Goal: Task Accomplishment & Management: Use online tool/utility

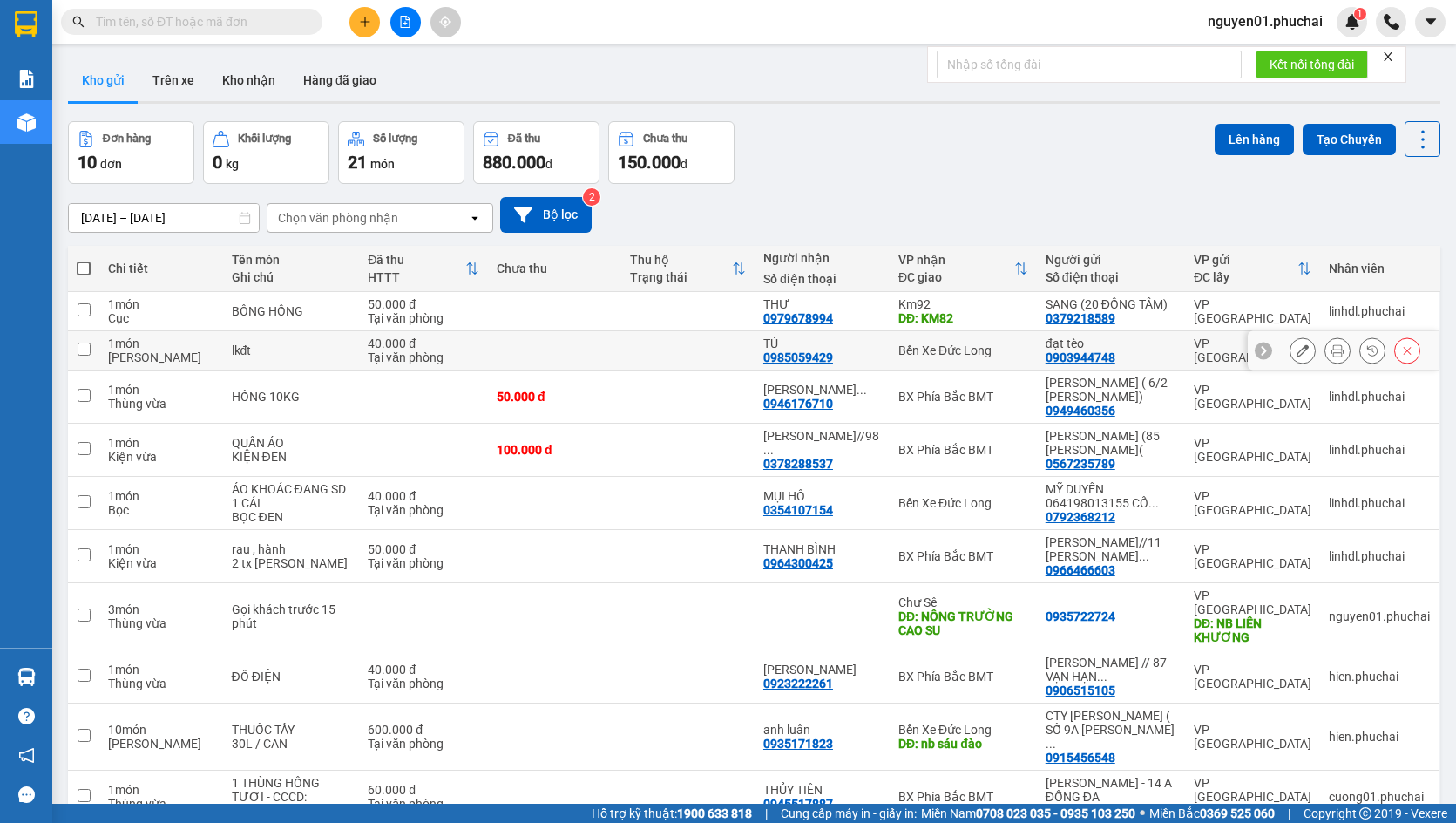
scroll to position [80, 0]
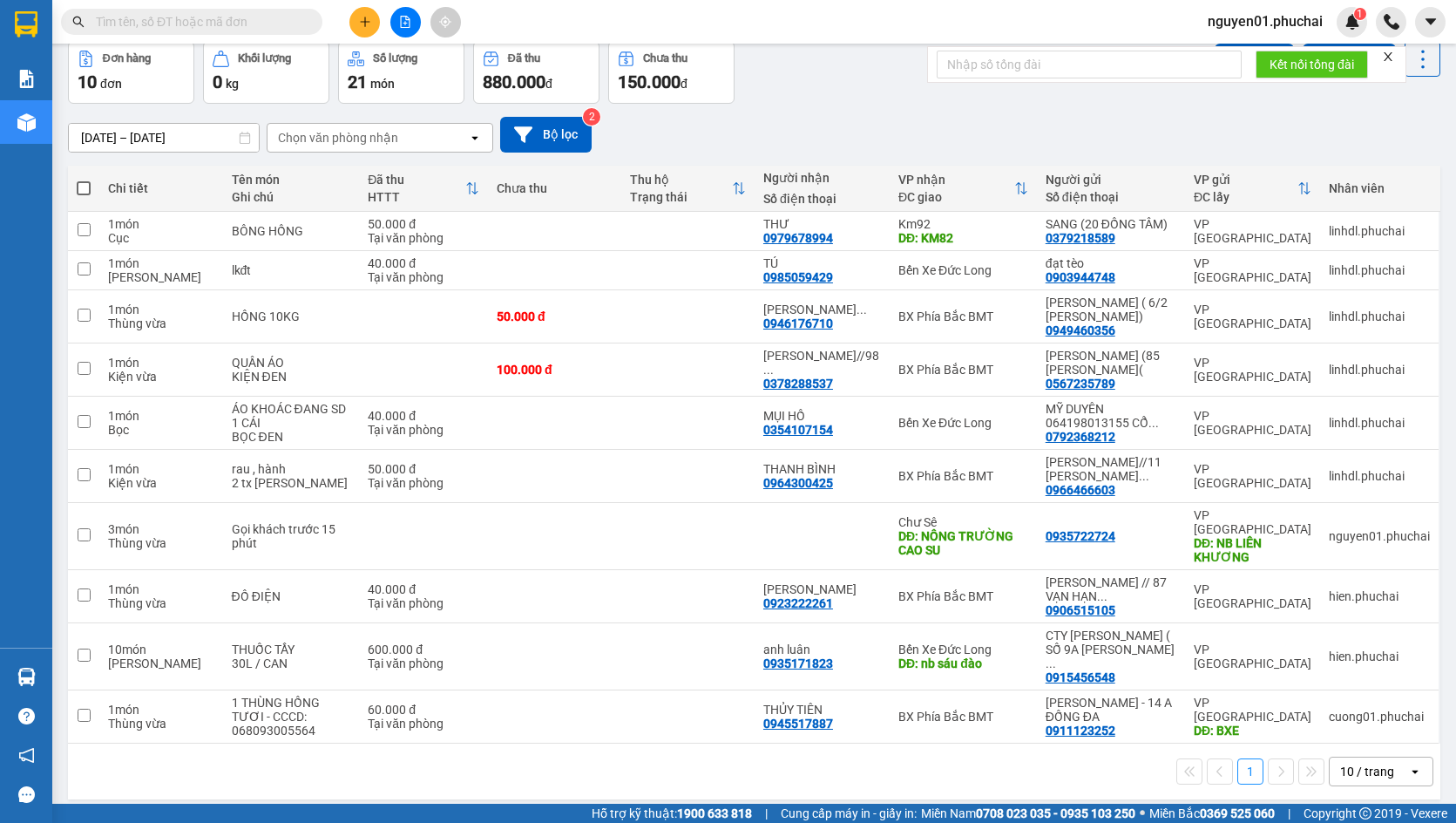
click at [86, 188] on span at bounding box center [83, 188] width 14 height 14
click at [84, 180] on input "checkbox" at bounding box center [84, 180] width 0 height 0
checkbox input "true"
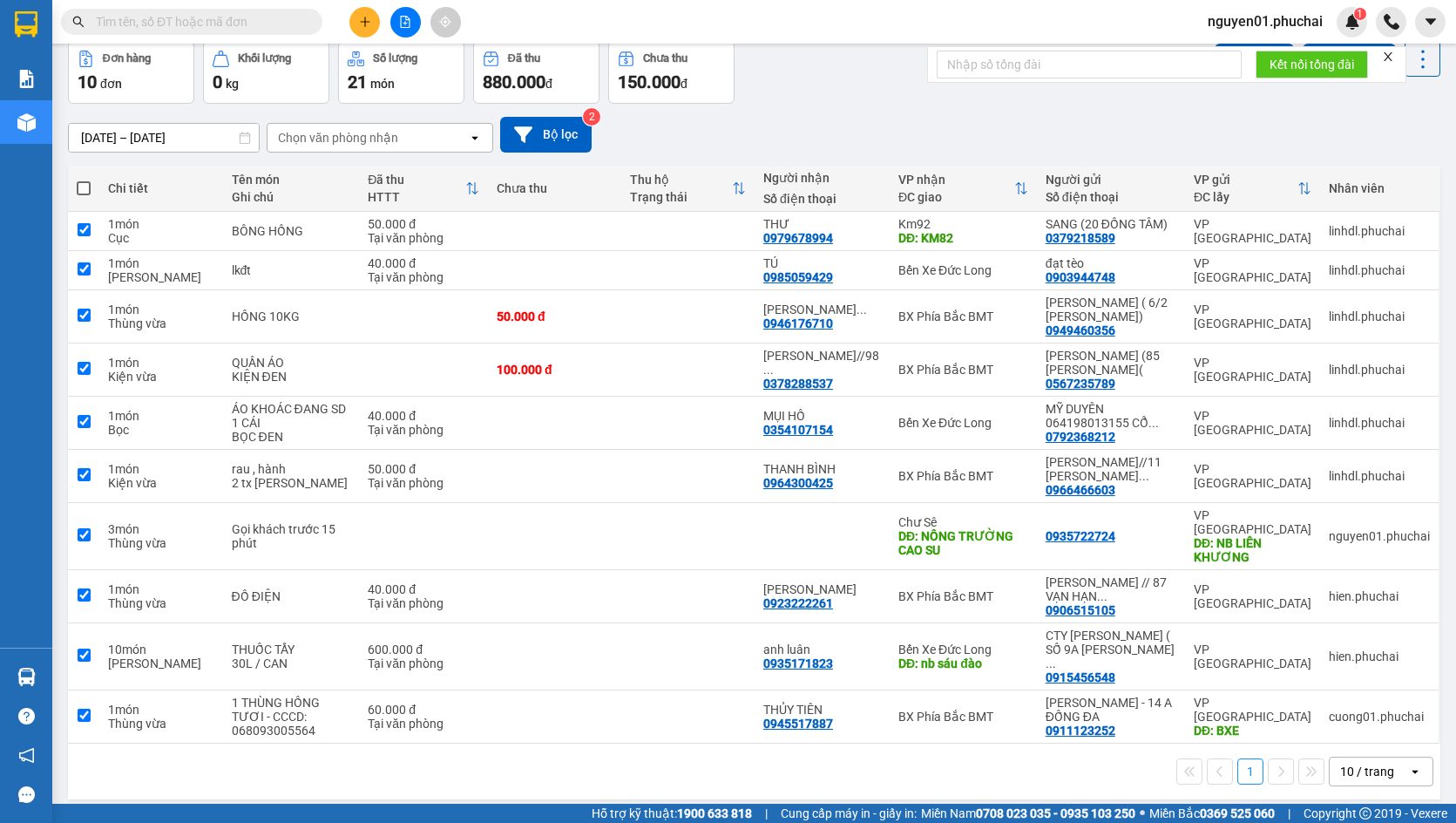
checkbox input "true"
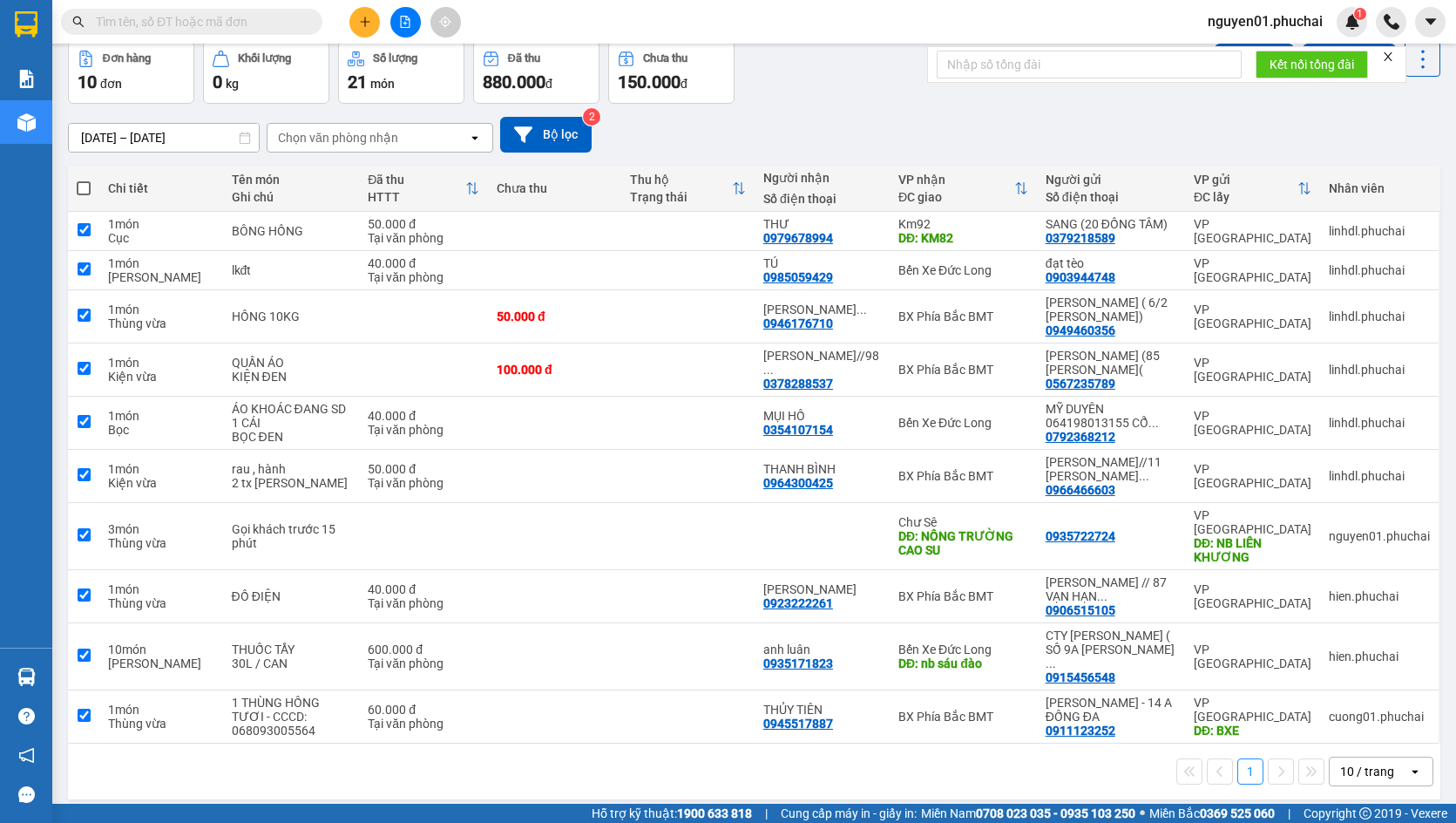
checkbox input "true"
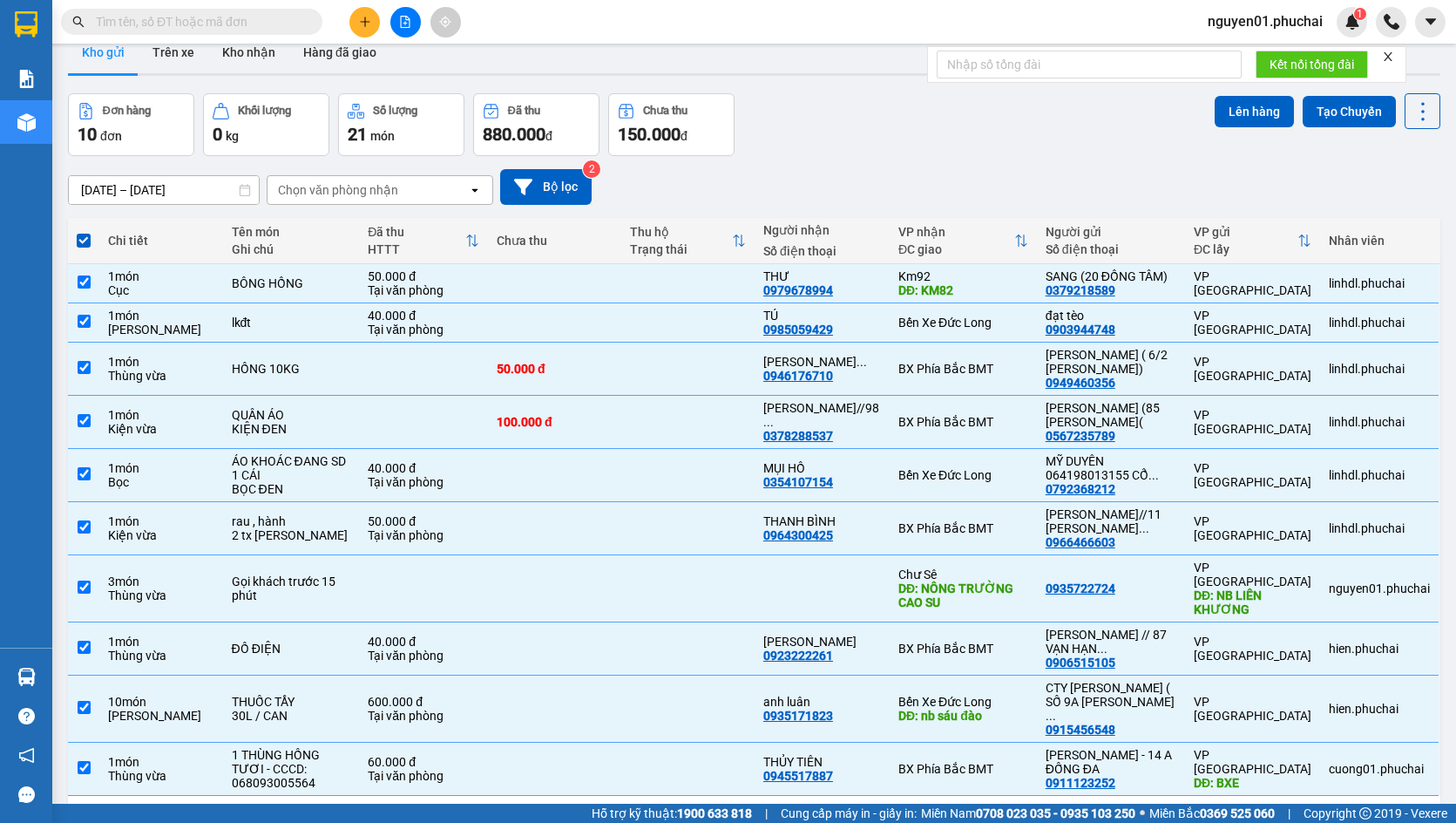
scroll to position [0, 0]
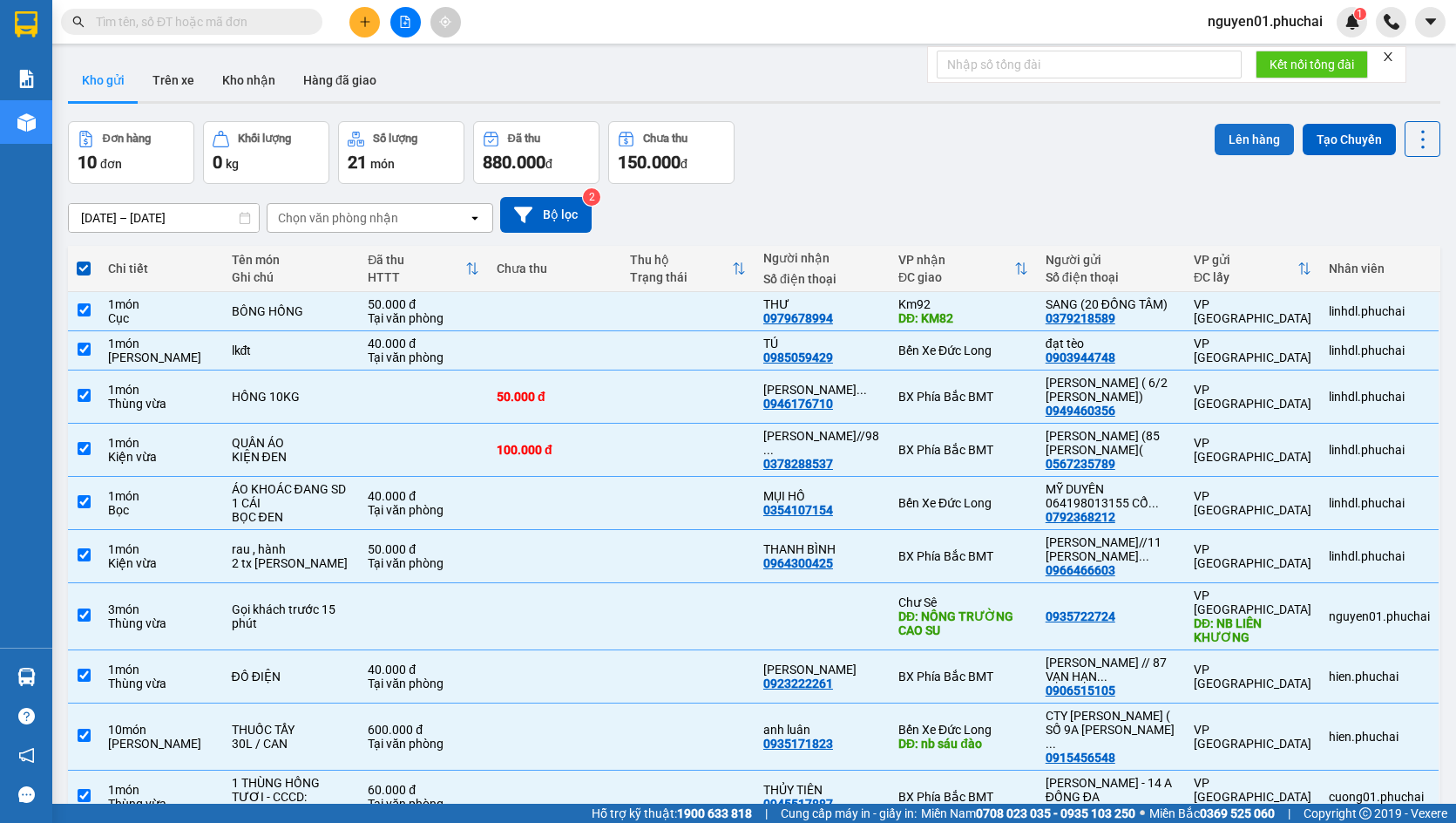
click at [1247, 139] on button "Lên hàng" at bounding box center [1254, 138] width 79 height 31
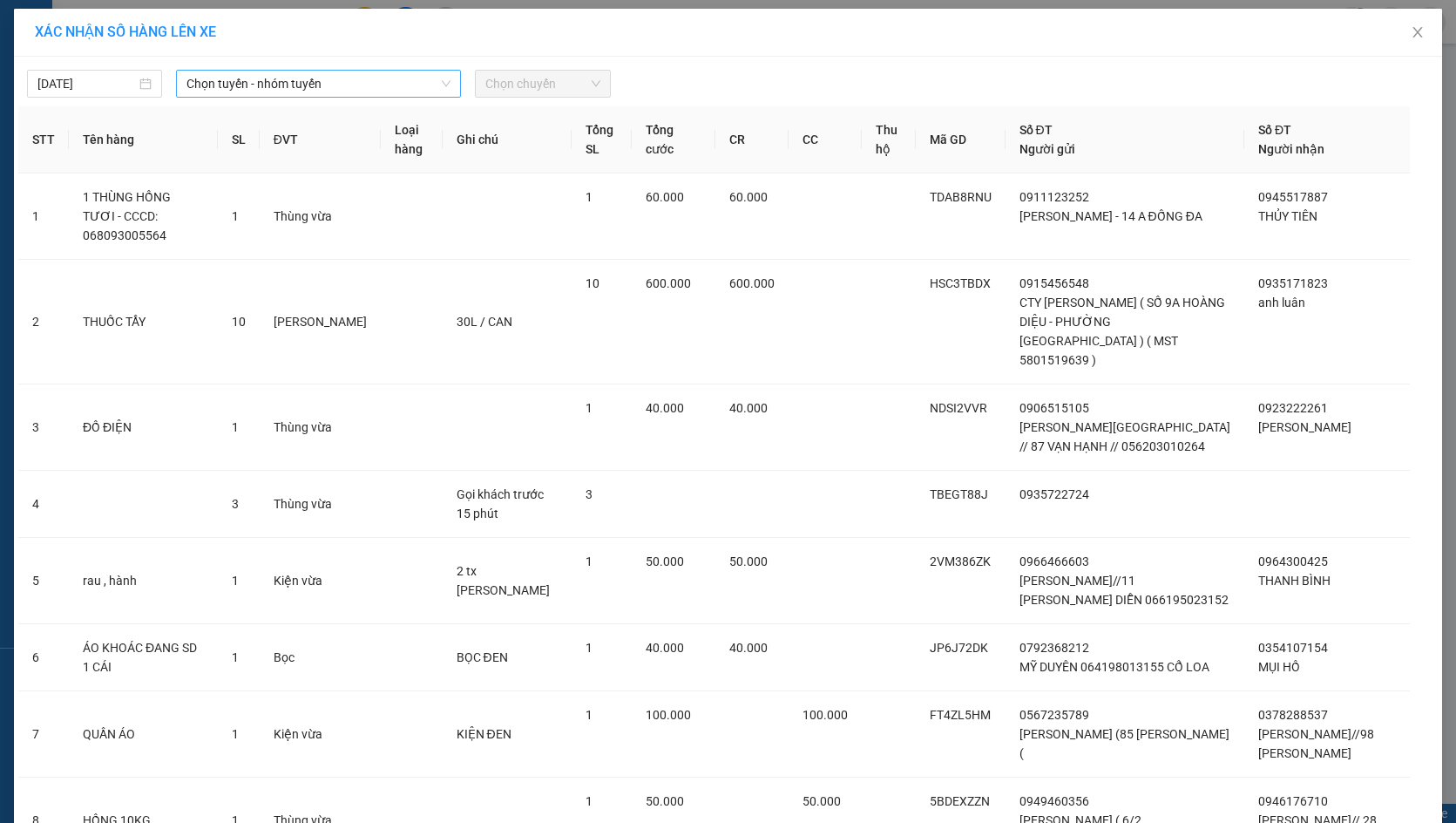
click at [281, 88] on span "Chọn tuyến - nhóm tuyến" at bounding box center [318, 84] width 264 height 26
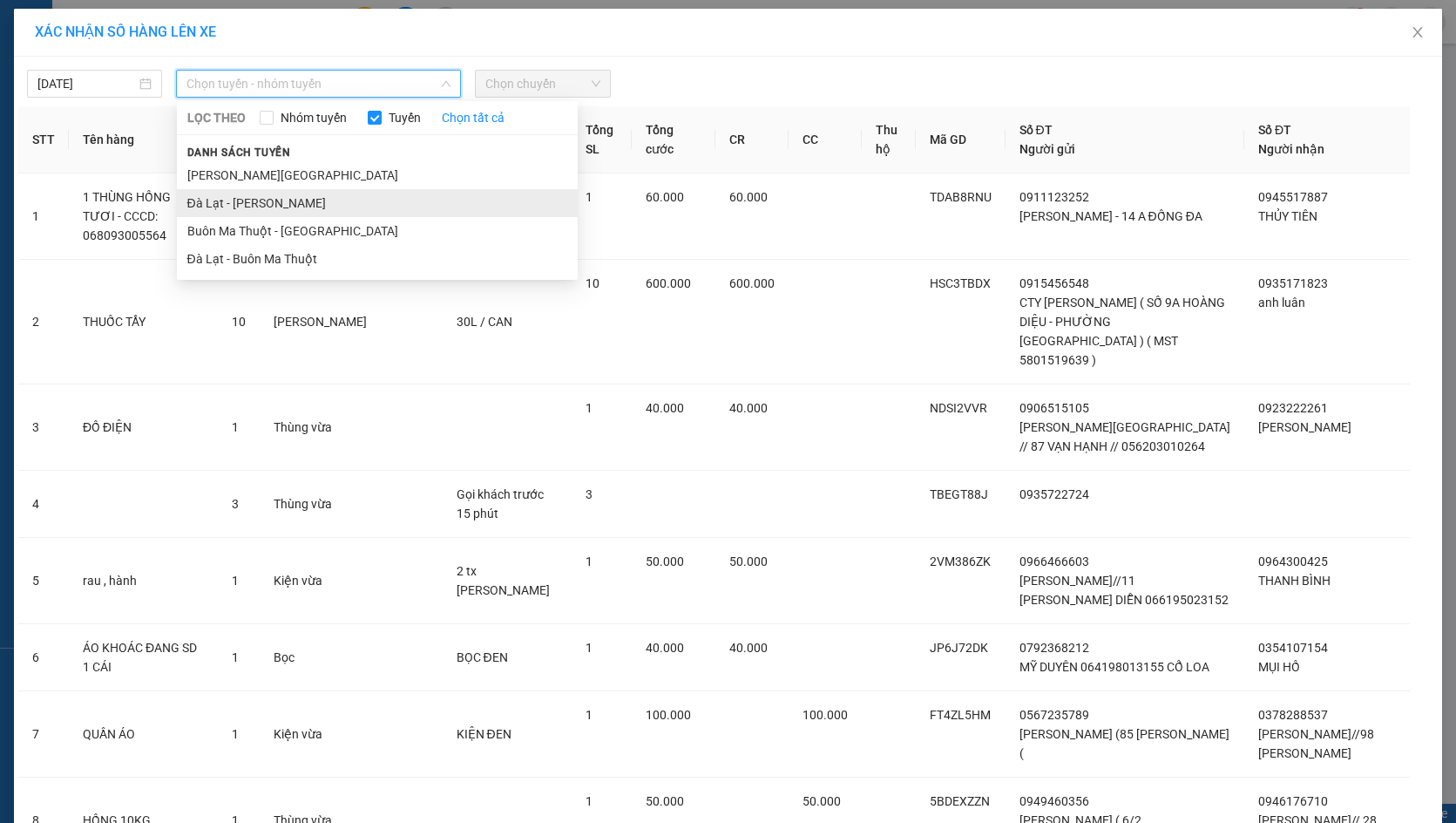
click at [275, 200] on li "Đà Lạt - [PERSON_NAME]" at bounding box center [377, 203] width 401 height 28
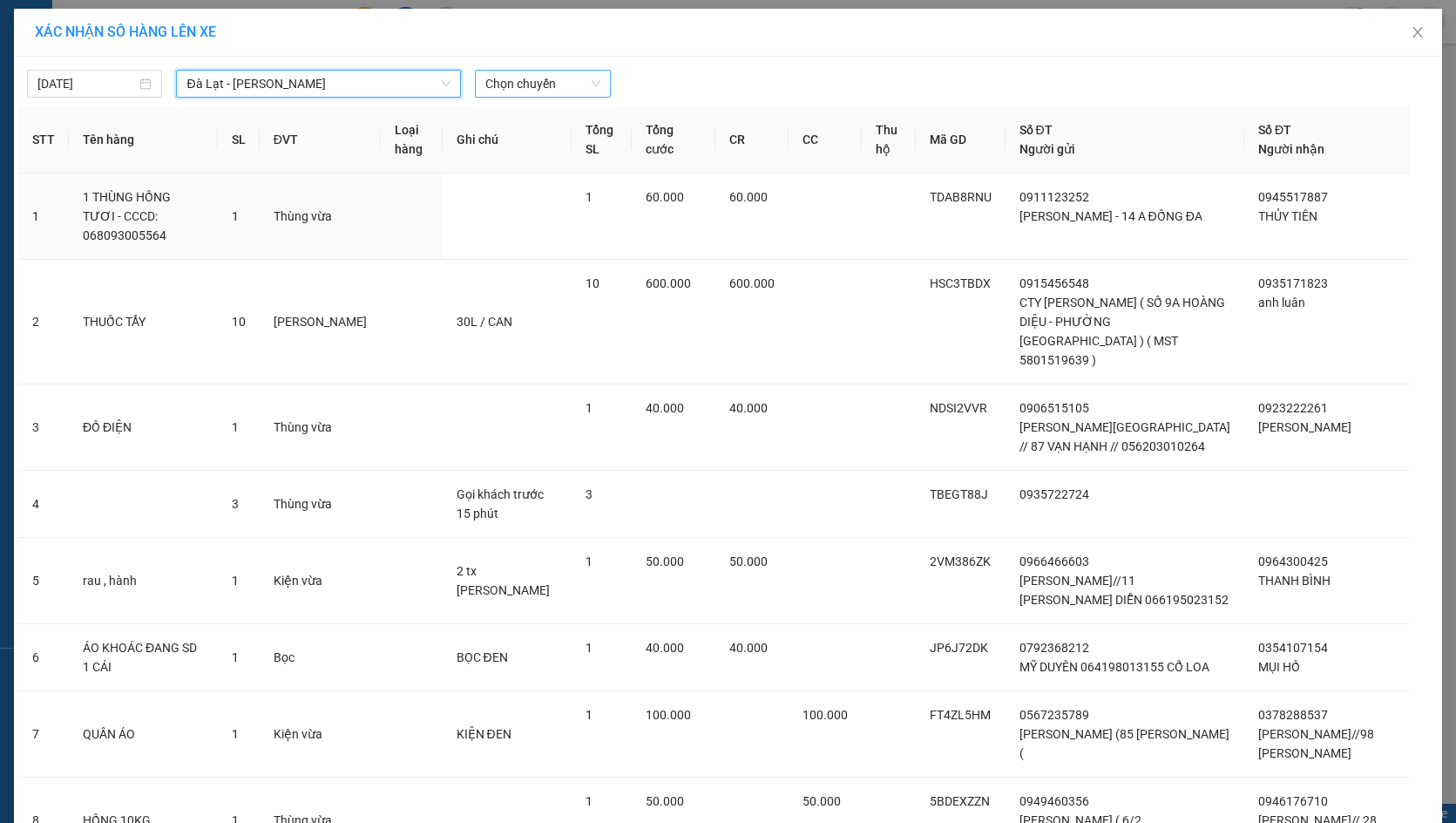
click at [563, 83] on span "Chọn chuyến" at bounding box center [542, 84] width 114 height 26
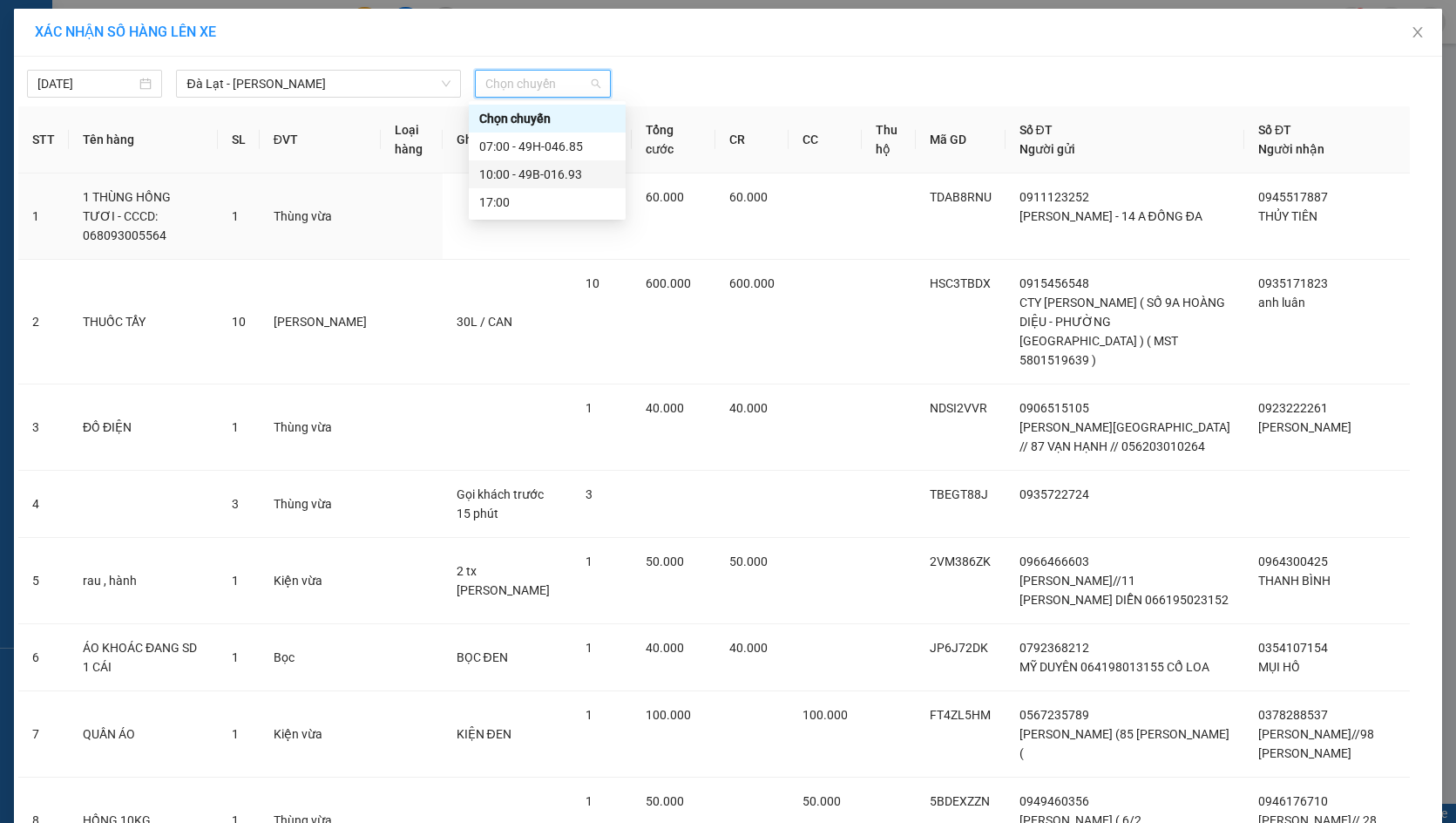
click at [531, 169] on div "10:00 - 49B-016.93" at bounding box center [547, 174] width 136 height 19
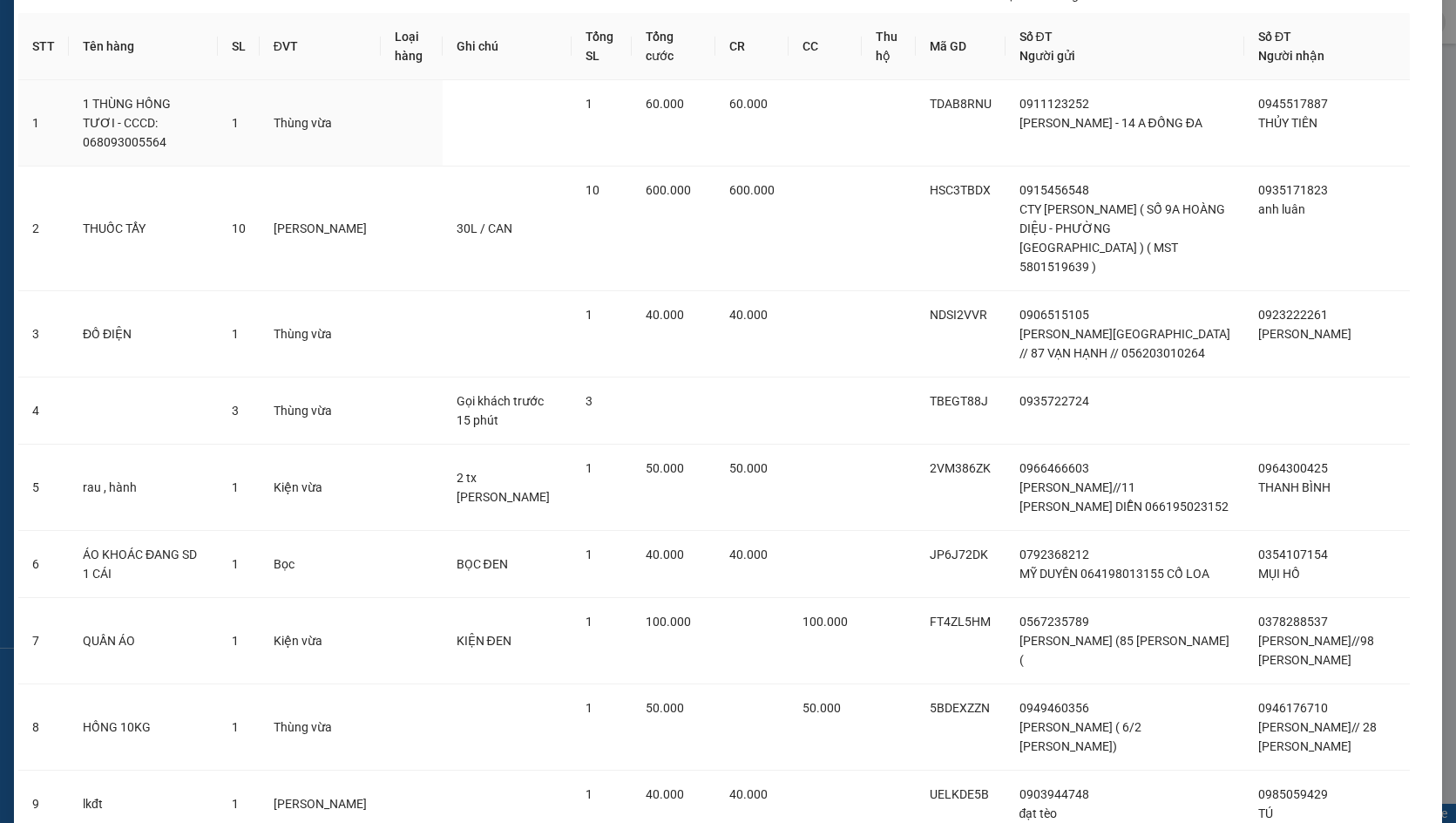
scroll to position [255, 0]
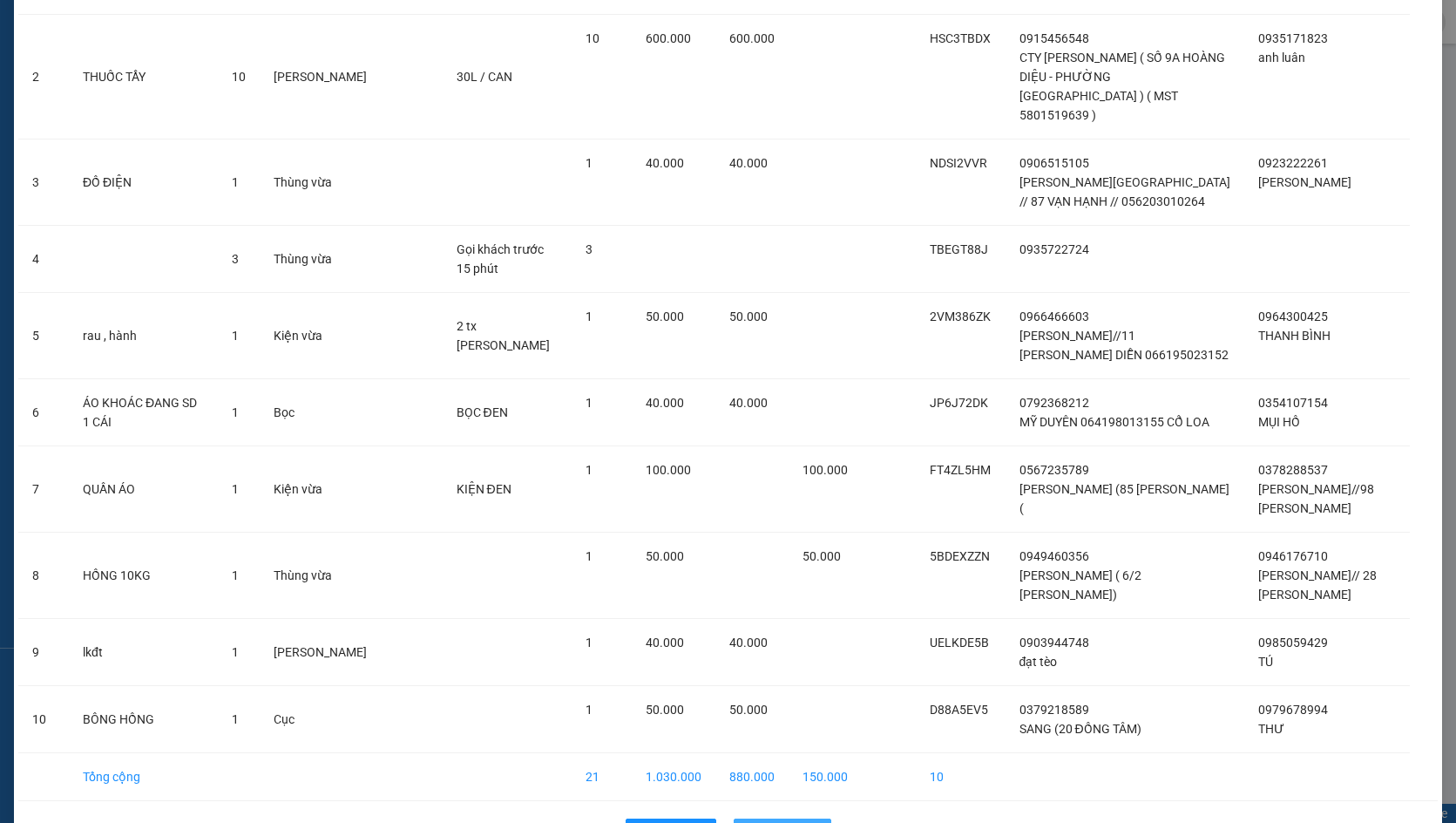
click at [778, 822] on span "Lên hàng" at bounding box center [792, 832] width 51 height 19
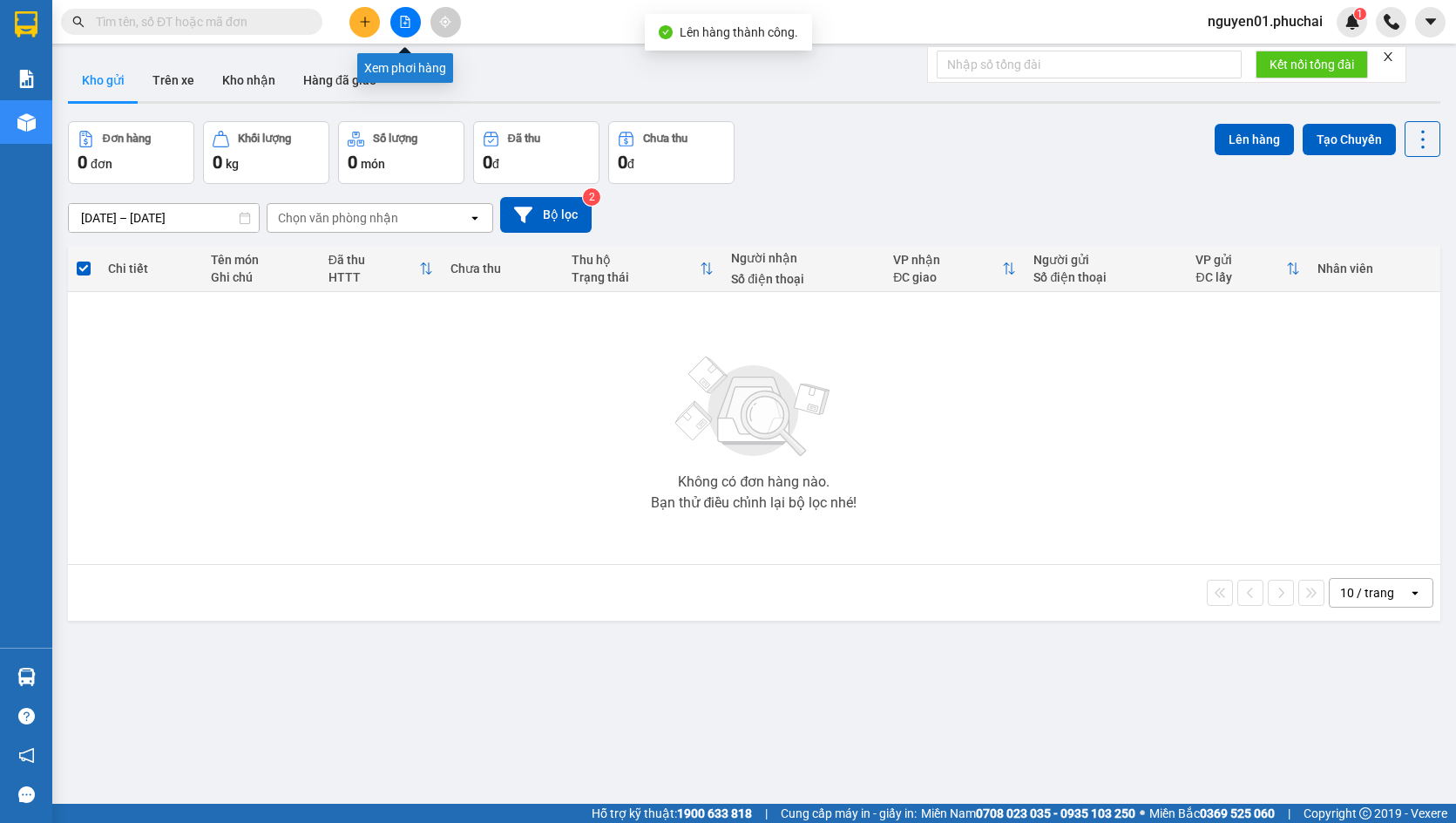
click at [405, 14] on button at bounding box center [406, 22] width 30 height 30
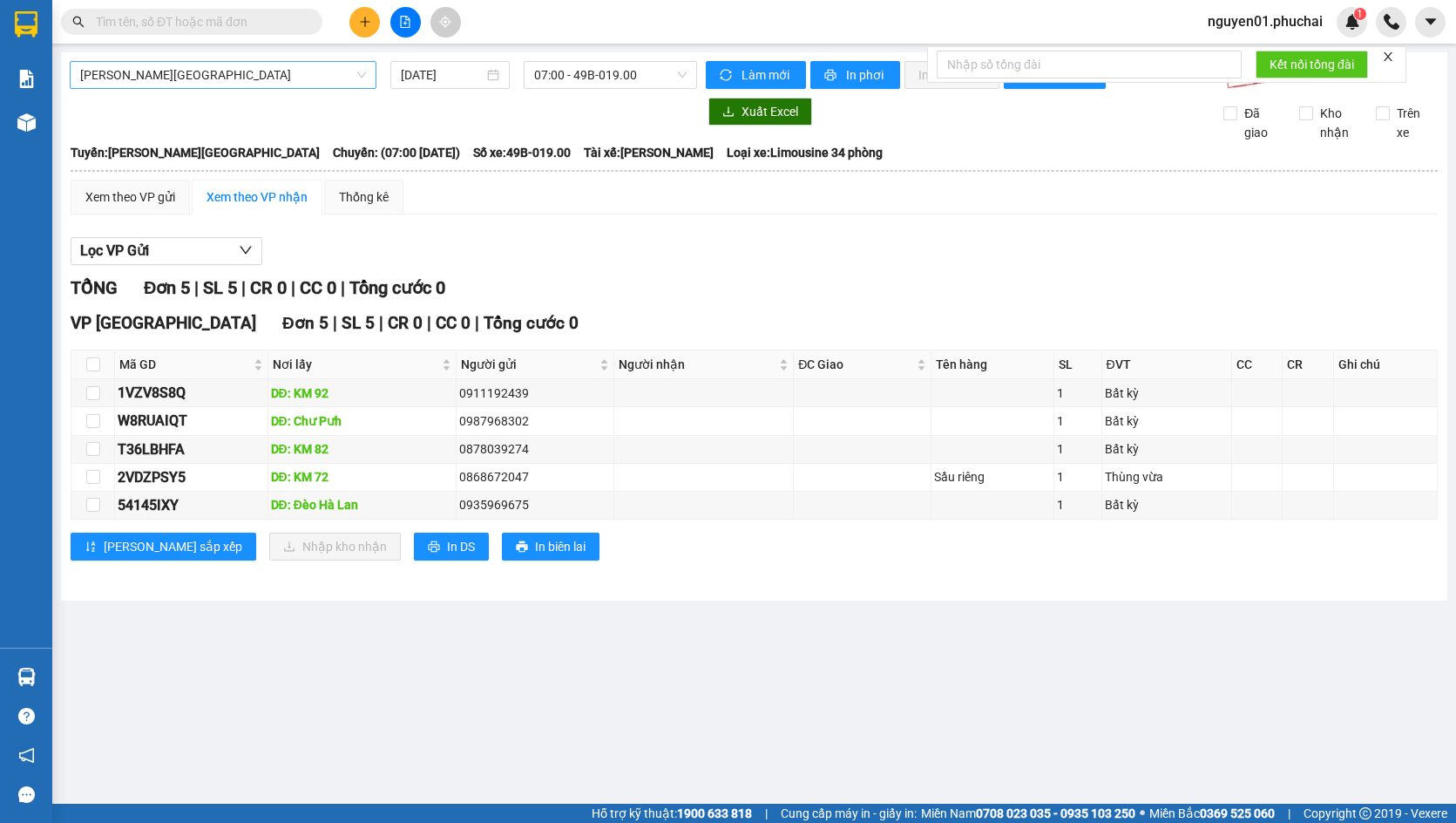
click at [216, 85] on span "[PERSON_NAME][GEOGRAPHIC_DATA]" at bounding box center [223, 75] width 286 height 26
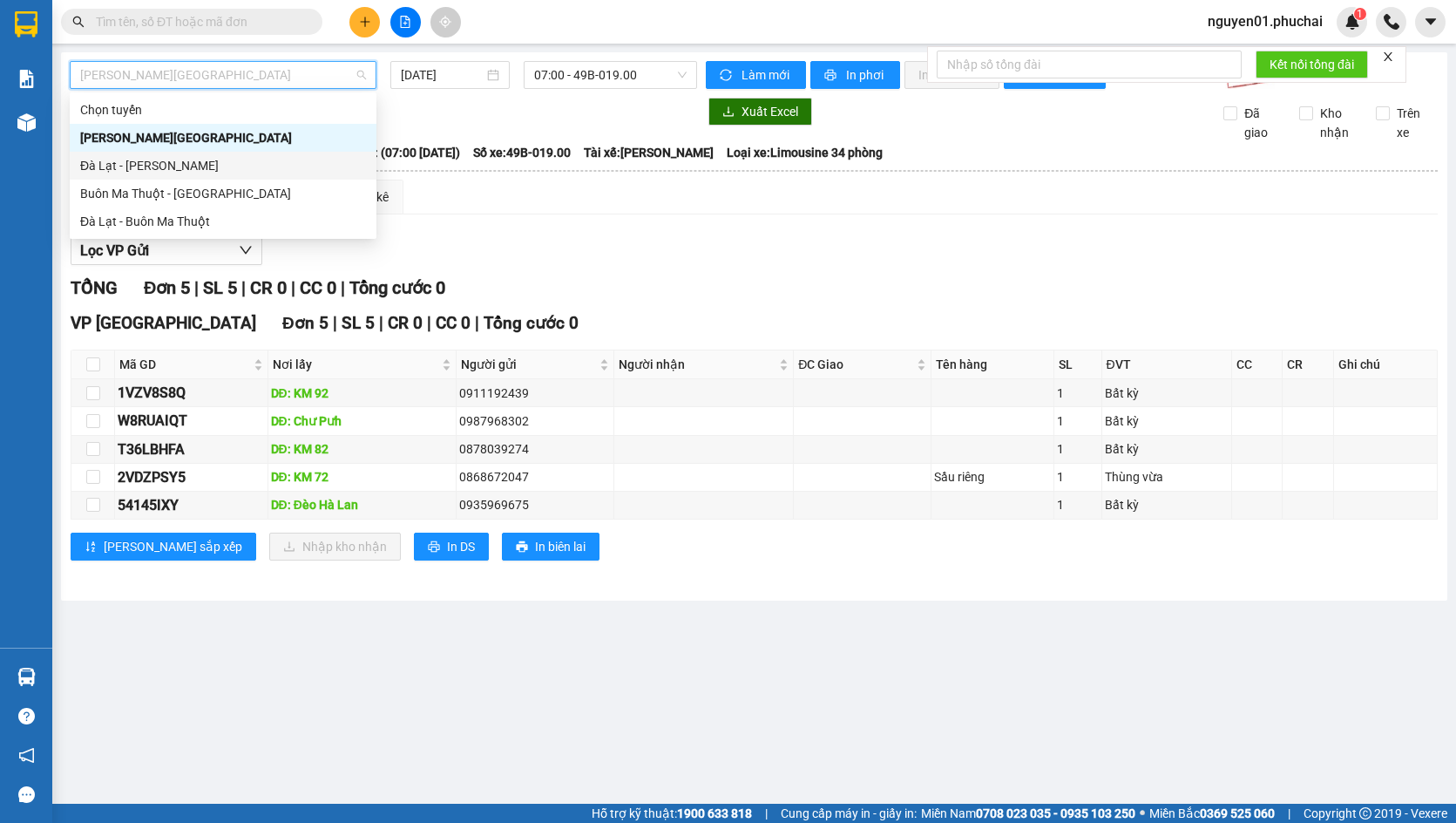
click at [171, 161] on div "Đà Lạt - [PERSON_NAME]" at bounding box center [223, 166] width 286 height 19
type input "[DATE]"
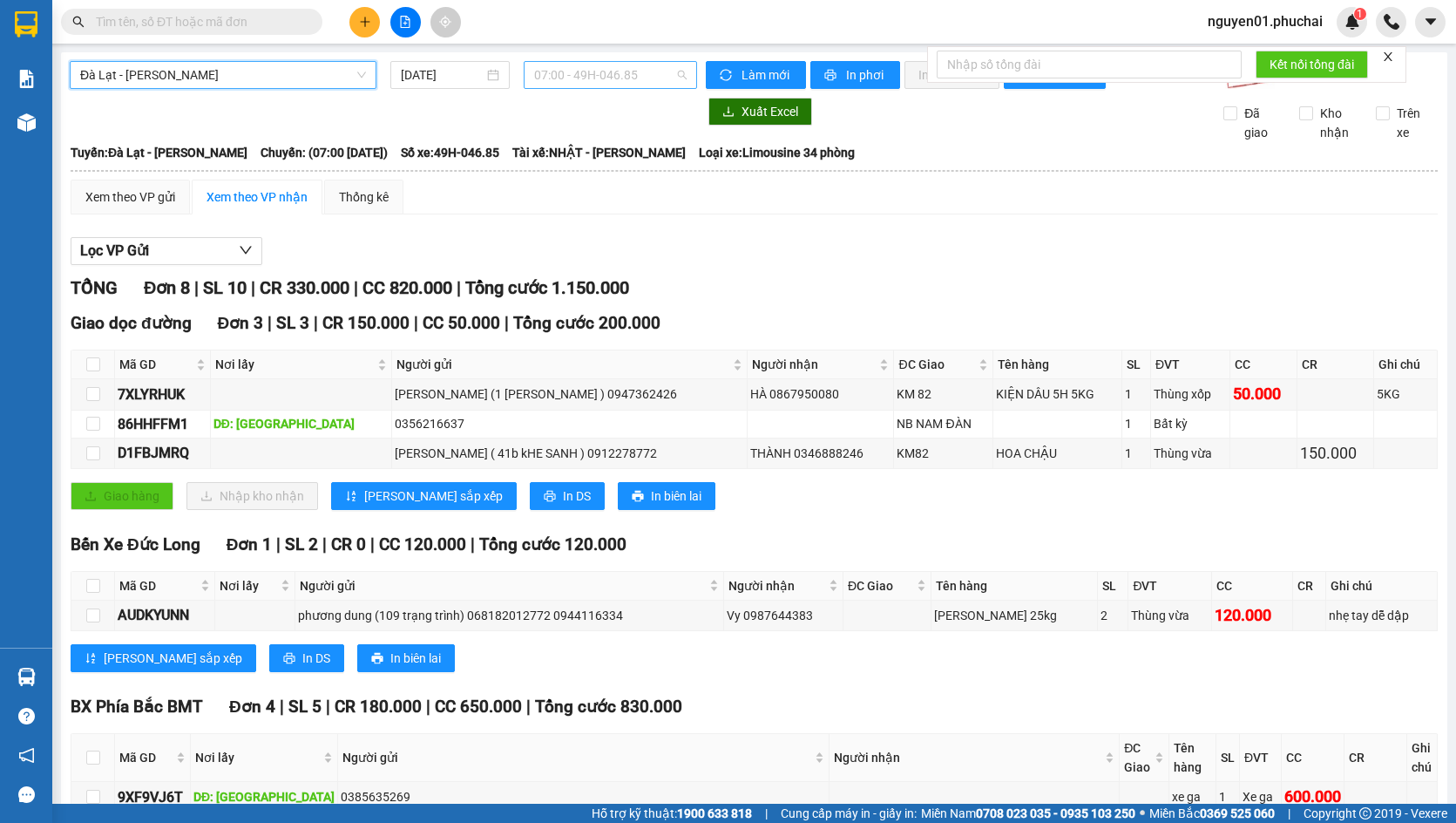
click at [615, 68] on span "07:00 - 49H-046.85" at bounding box center [610, 75] width 152 height 26
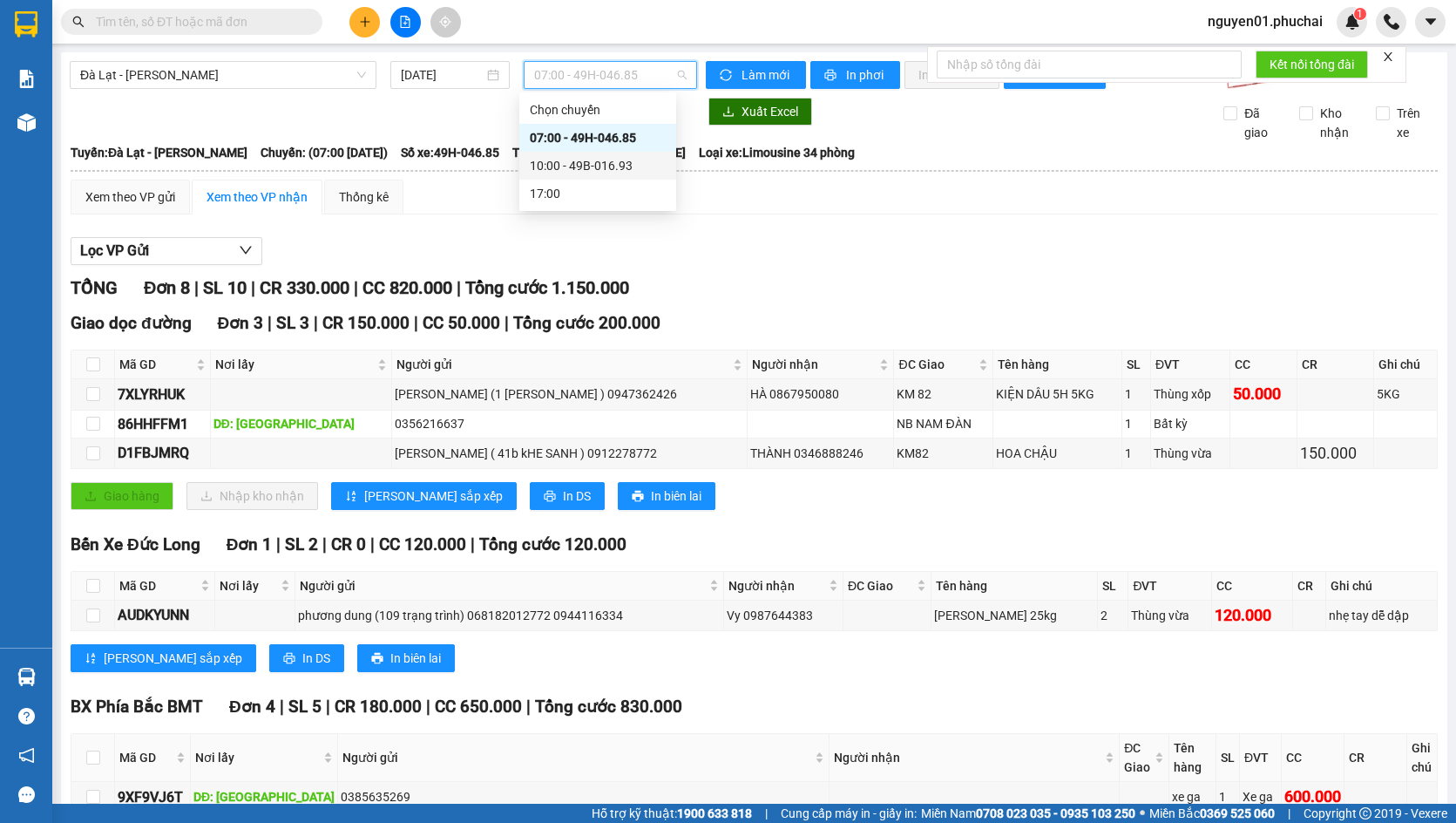
click at [569, 164] on div "10:00 - 49B-016.93" at bounding box center [598, 166] width 136 height 19
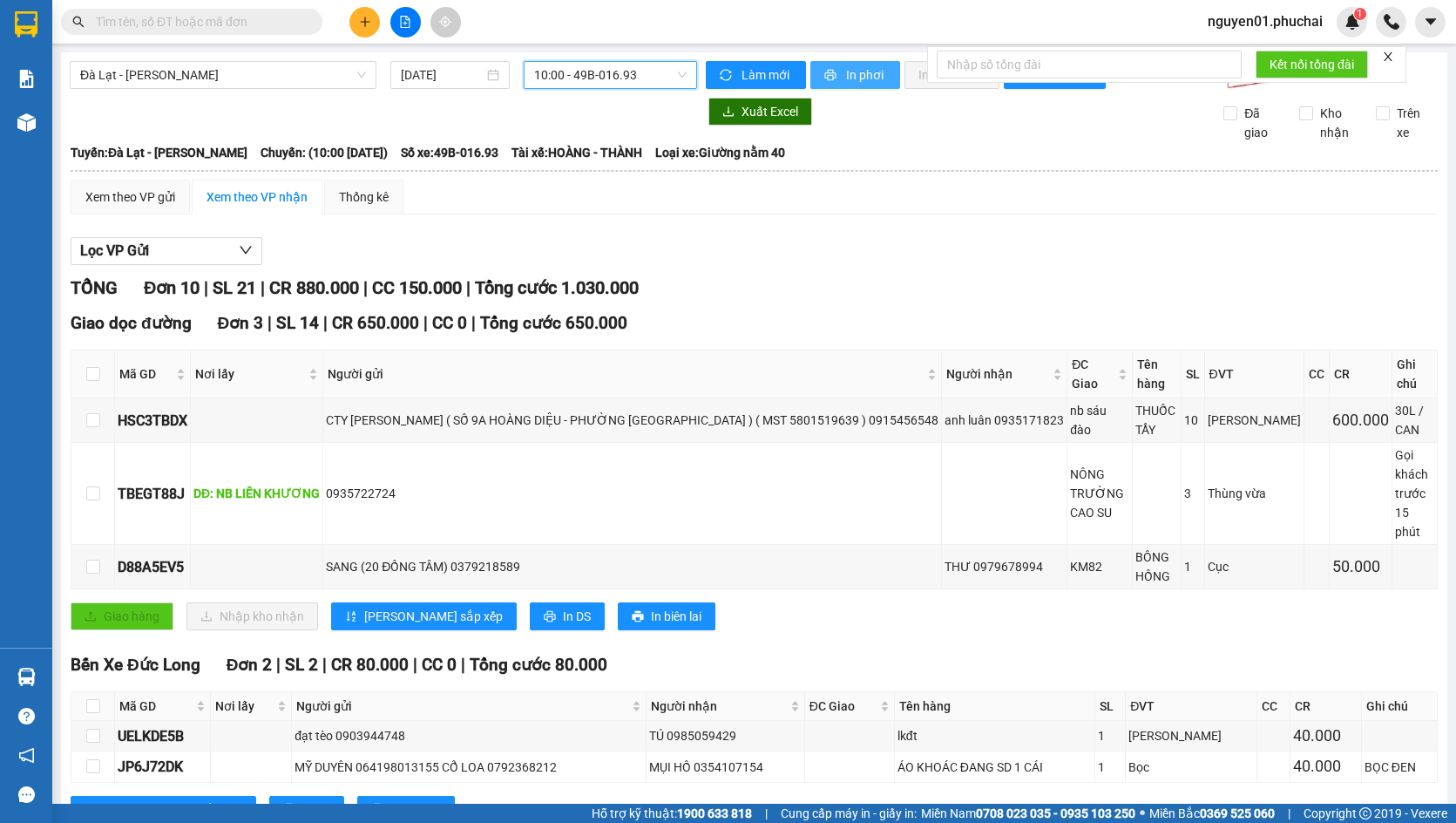
click at [836, 79] on button "In phơi" at bounding box center [855, 75] width 89 height 28
click at [860, 77] on span "In phơi" at bounding box center [866, 74] width 40 height 19
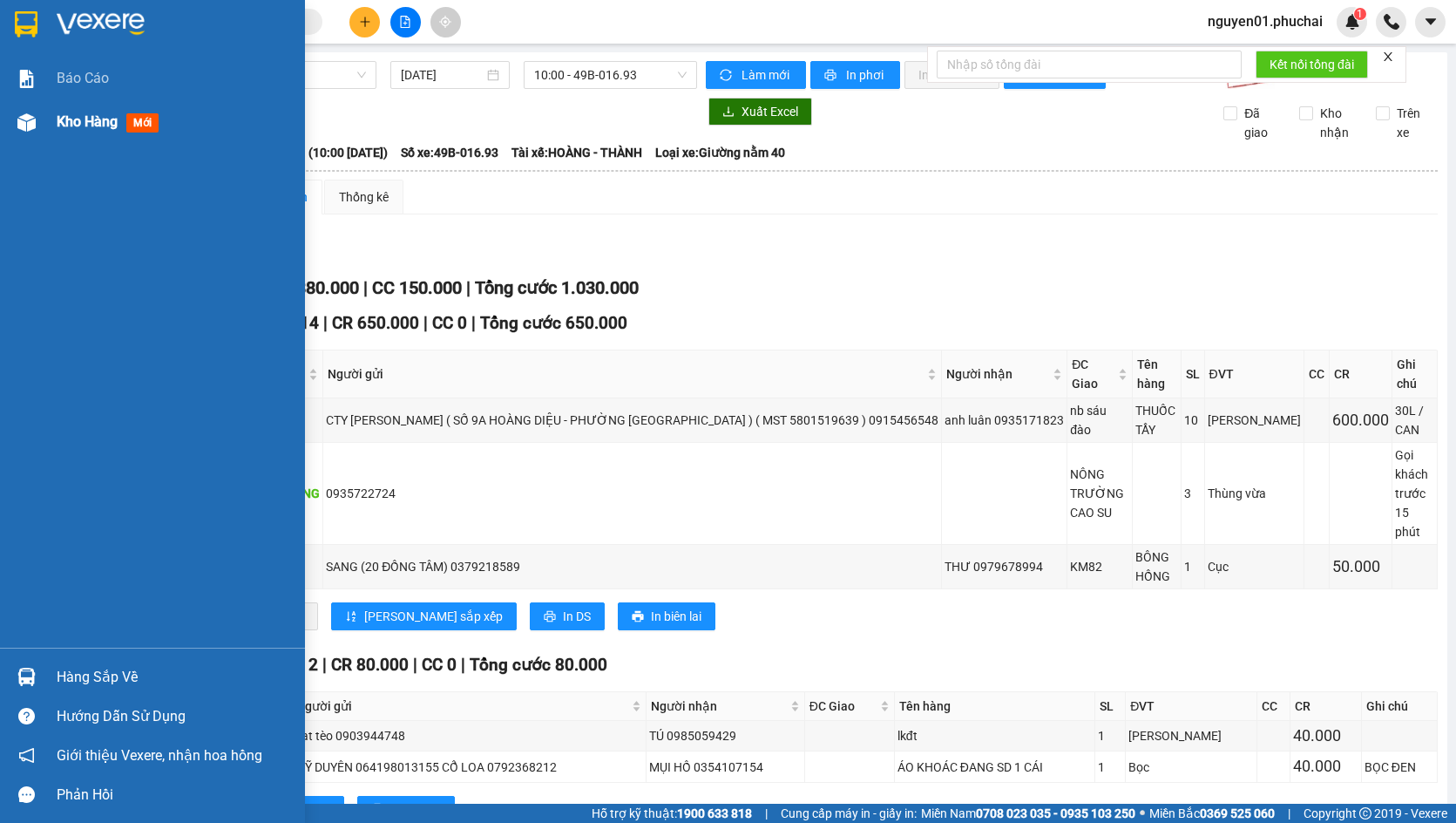
click at [20, 129] on img at bounding box center [26, 121] width 18 height 18
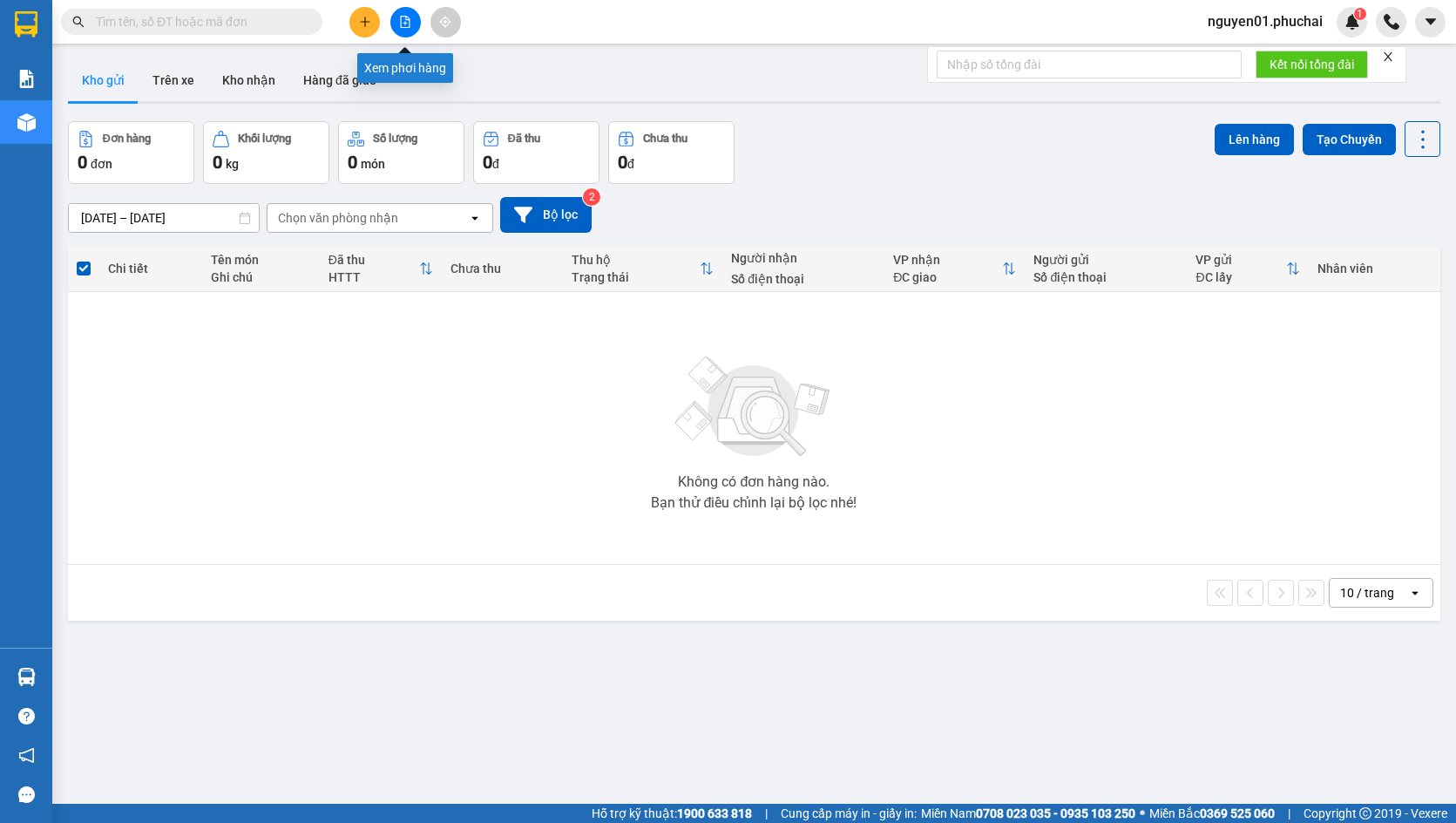
click at [403, 21] on icon "file-add" at bounding box center [405, 22] width 12 height 12
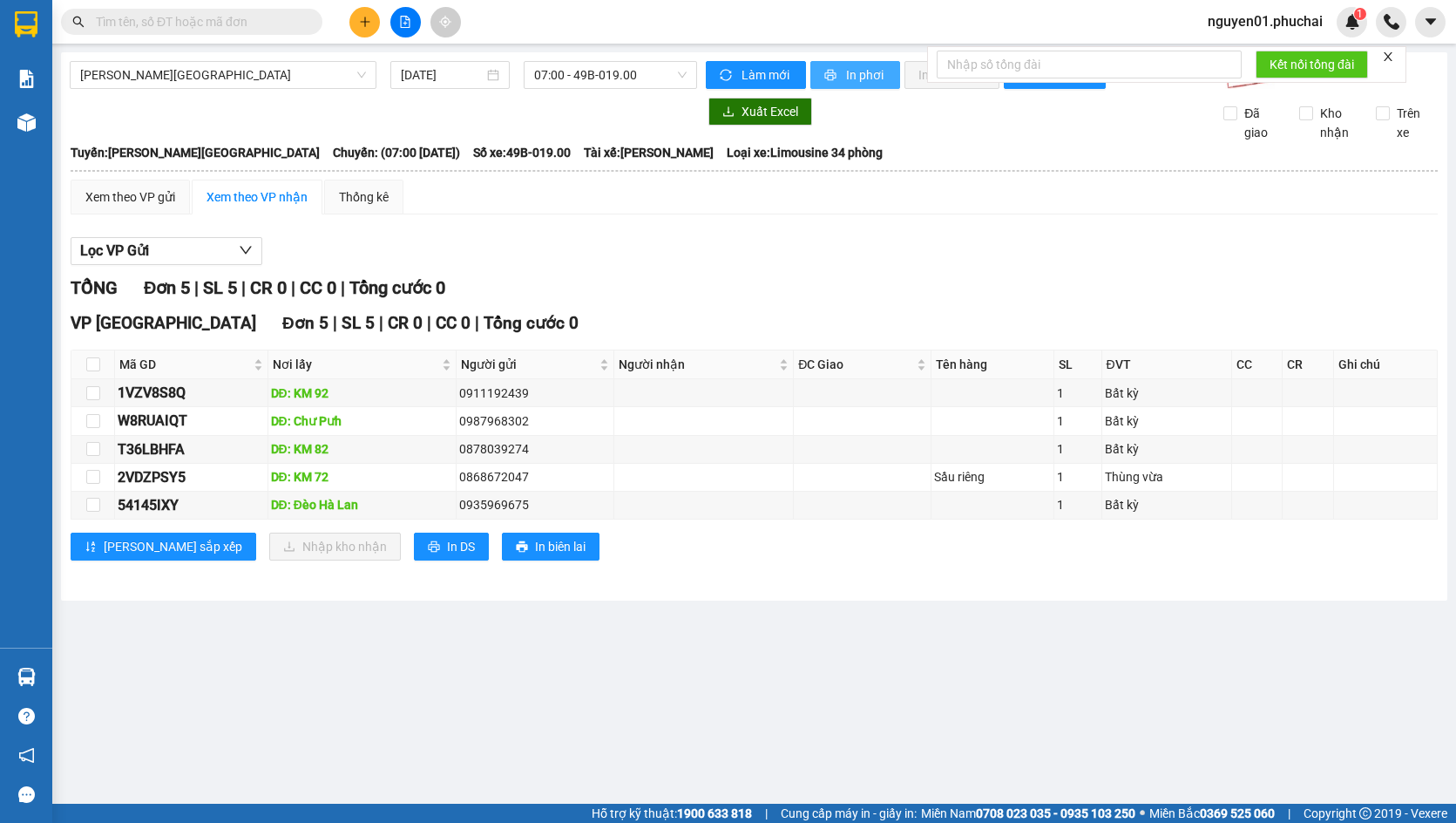
click at [871, 68] on span "In phơi" at bounding box center [866, 74] width 40 height 19
click at [251, 88] on div "[PERSON_NAME] - [GEOGRAPHIC_DATA] [DATE] 07:00 - 49B-019.00" at bounding box center [383, 75] width 627 height 28
click at [251, 76] on span "[PERSON_NAME][GEOGRAPHIC_DATA]" at bounding box center [223, 75] width 286 height 26
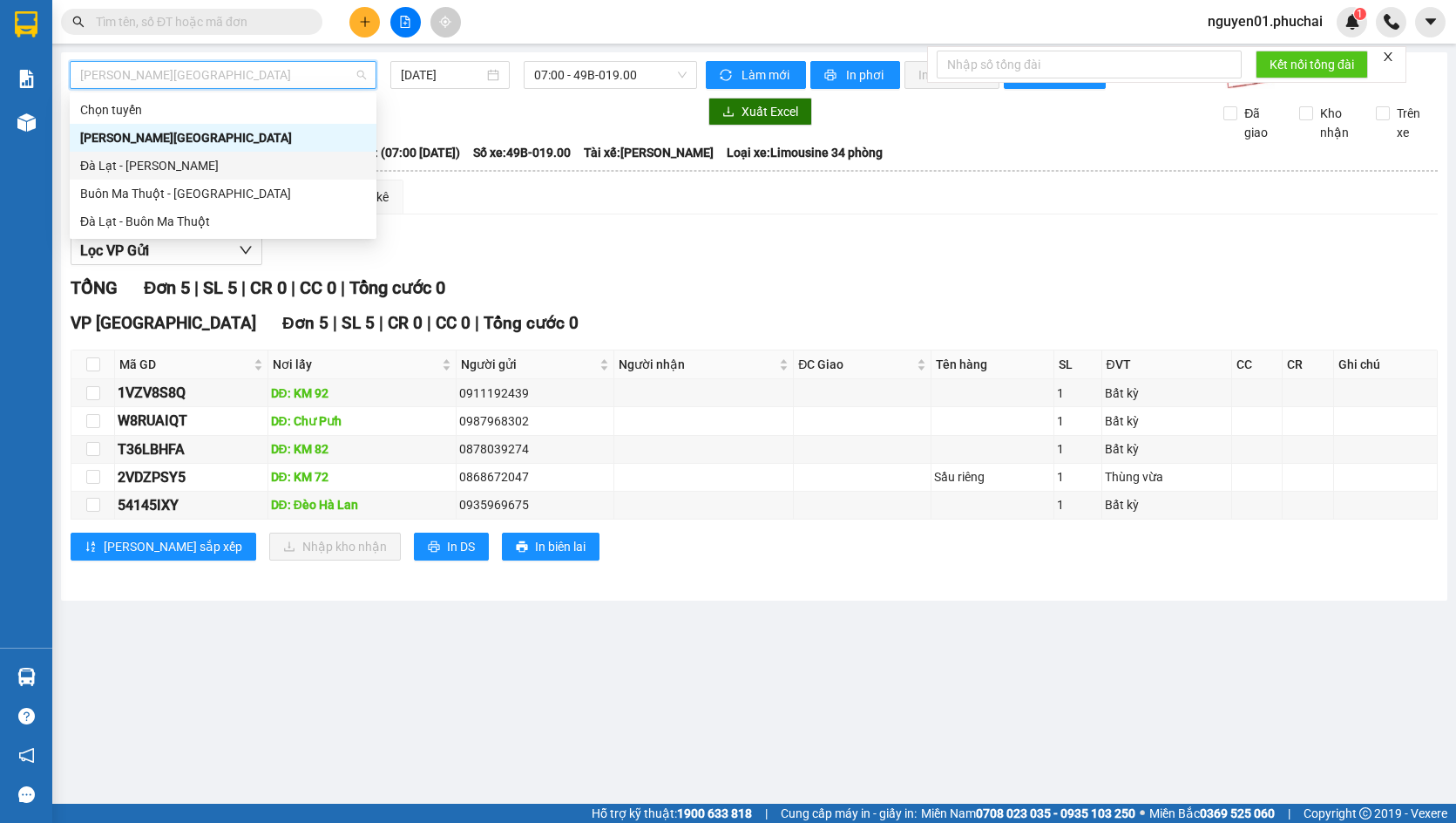
click at [248, 160] on div "Đà Lạt - [PERSON_NAME]" at bounding box center [223, 166] width 286 height 19
type input "[DATE]"
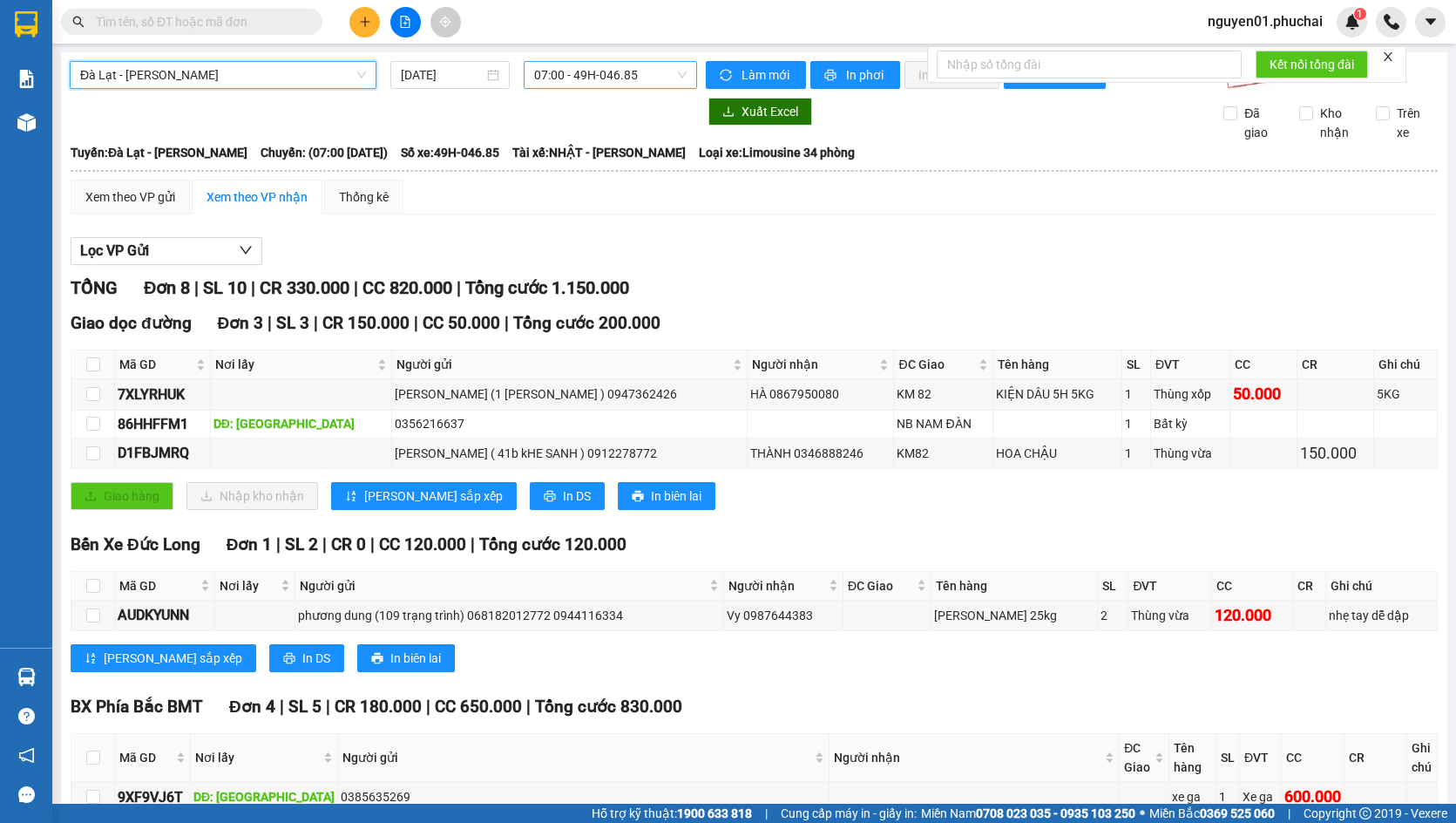
click at [597, 70] on span "07:00 - 49H-046.85" at bounding box center [610, 75] width 152 height 26
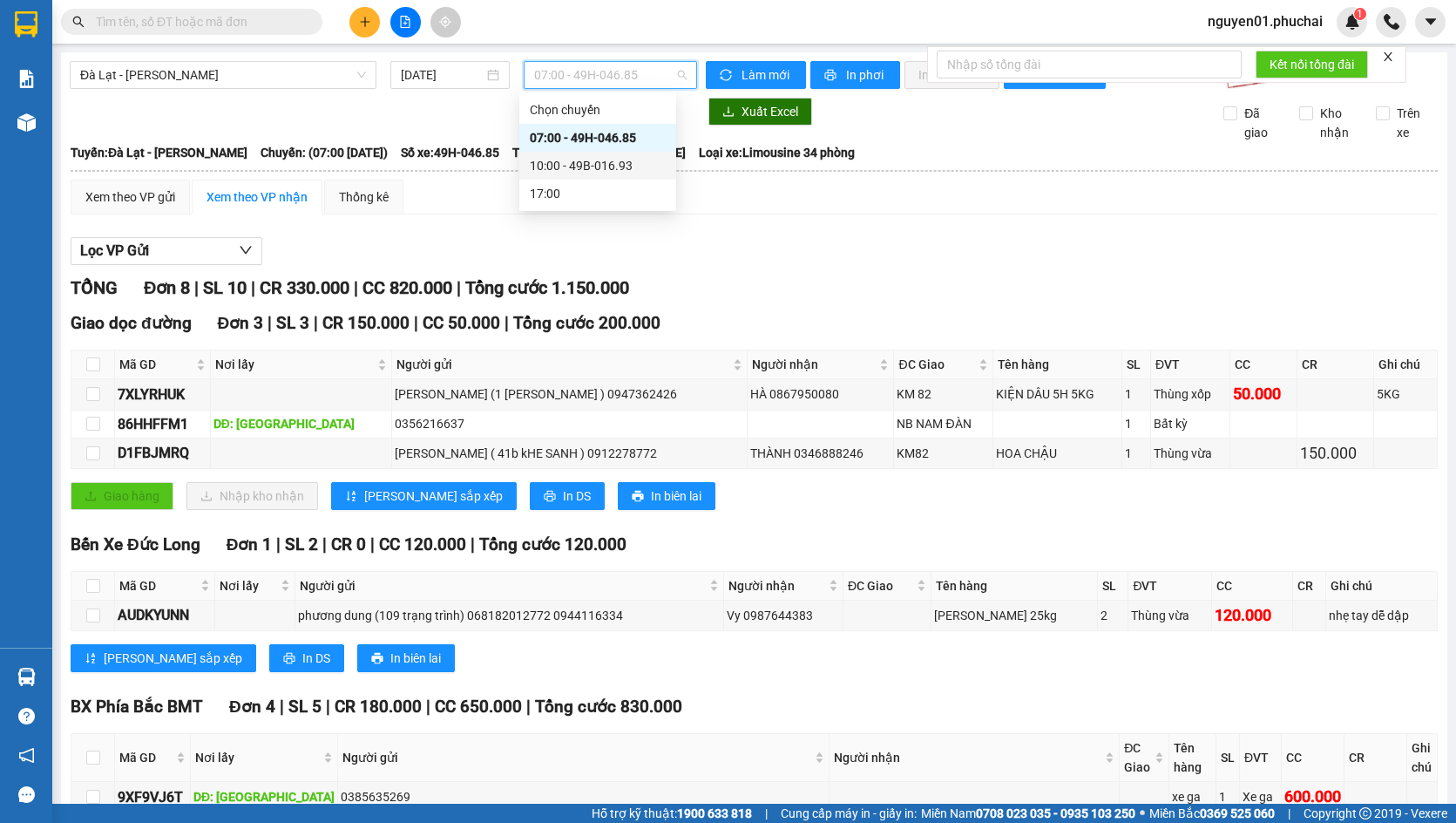
click at [578, 162] on div "10:00 - 49B-016.93" at bounding box center [598, 166] width 136 height 19
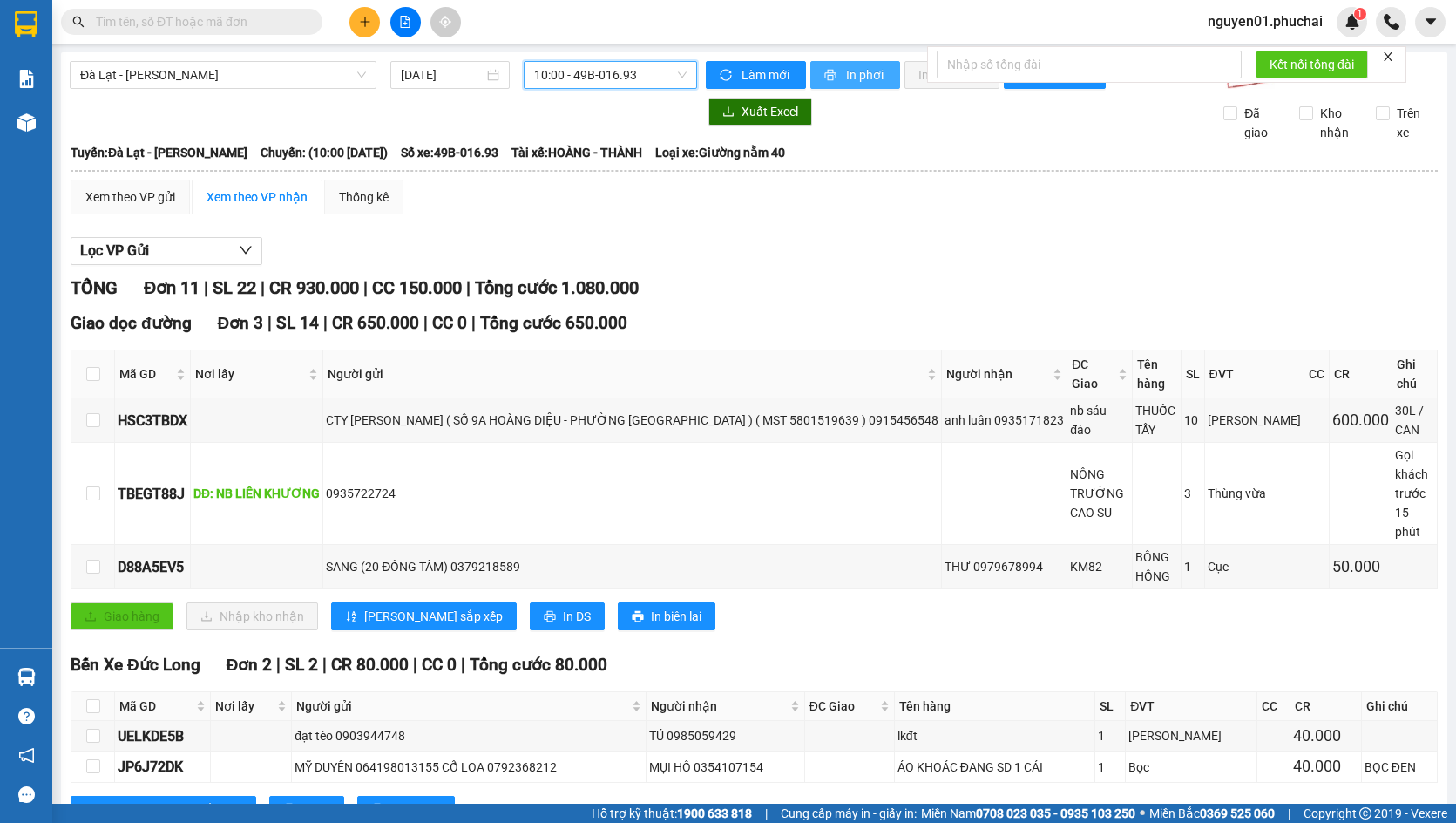
click at [849, 76] on span "In phơi" at bounding box center [866, 74] width 40 height 19
